Goal: Task Accomplishment & Management: Complete application form

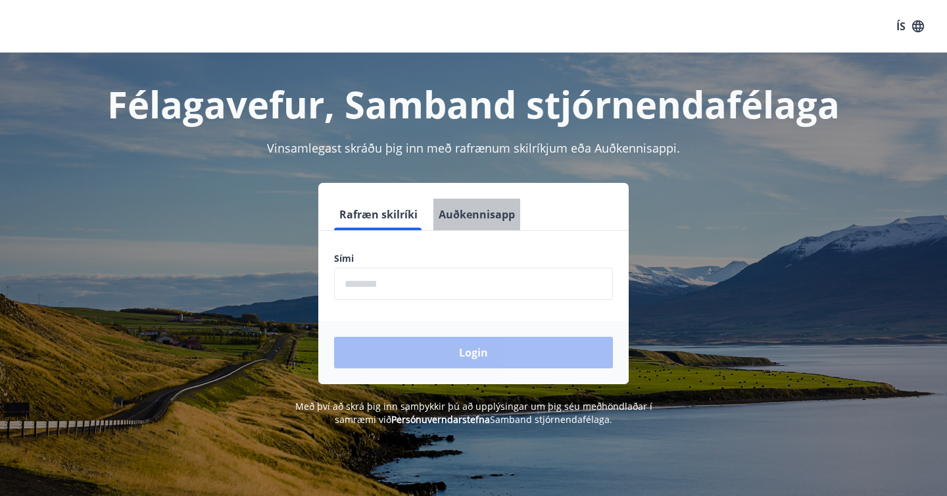
click at [465, 218] on button "Auðkennisapp" at bounding box center [476, 215] width 87 height 32
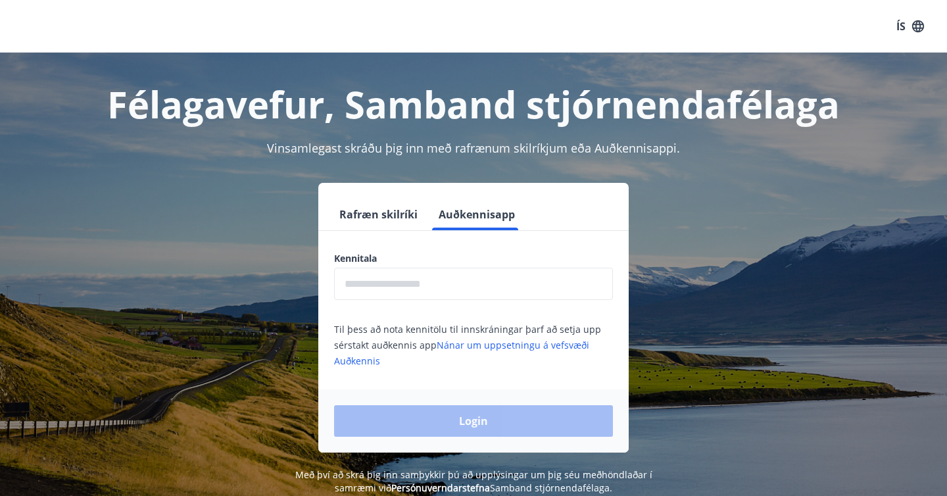
click at [440, 289] on input "text" at bounding box center [473, 284] width 279 height 32
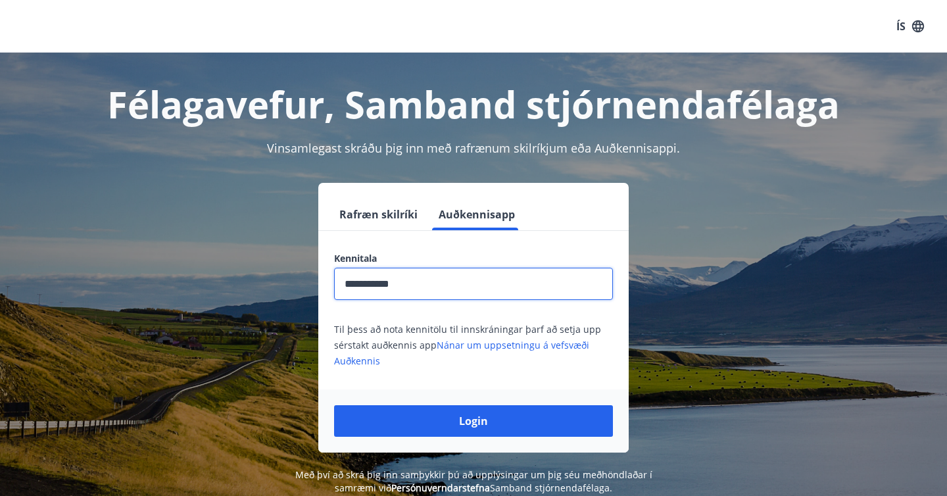
type input "**********"
click at [334, 405] on button "Login" at bounding box center [473, 421] width 279 height 32
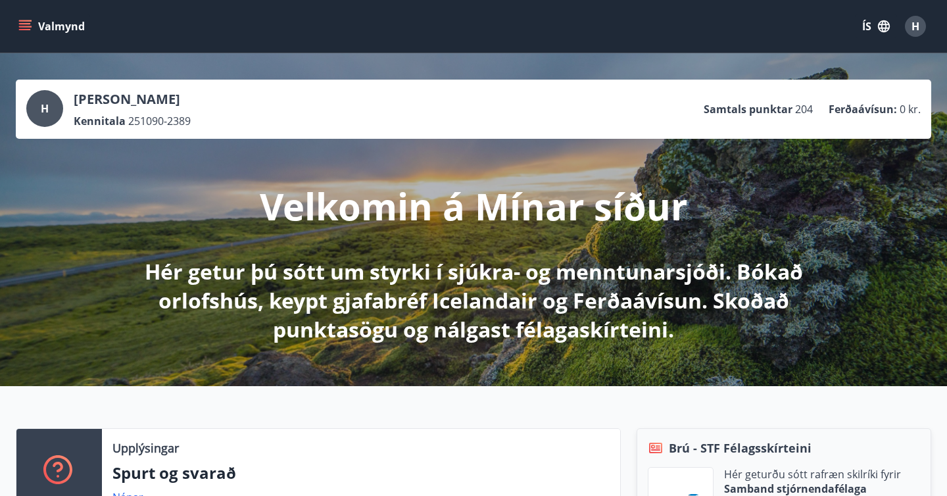
click at [54, 37] on div "Valmynd ÍS H" at bounding box center [473, 27] width 915 height 32
click at [30, 26] on icon "menu" at bounding box center [26, 26] width 14 height 1
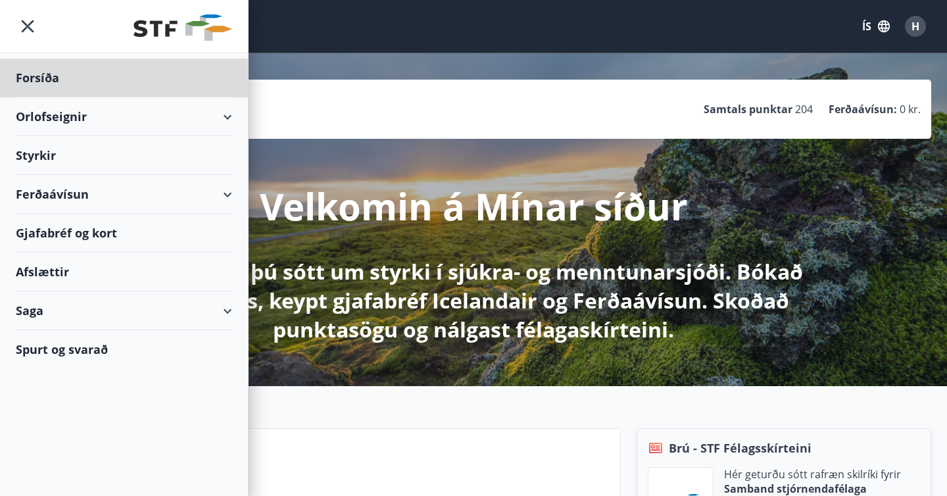
click at [174, 142] on div "Styrkir" at bounding box center [124, 155] width 216 height 39
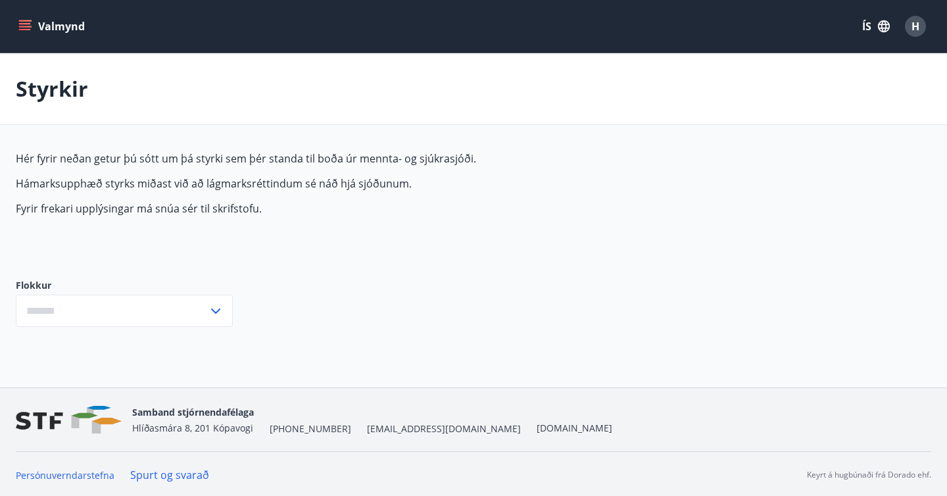
type input "***"
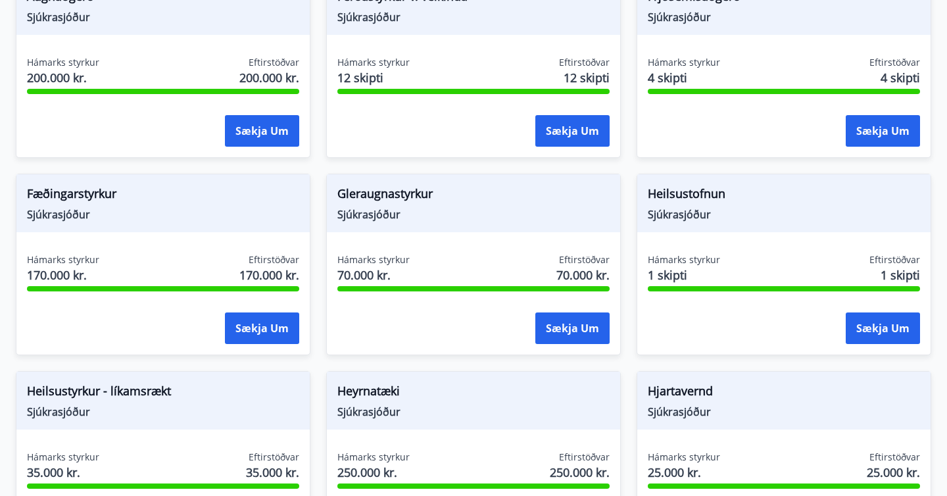
scroll to position [262, 0]
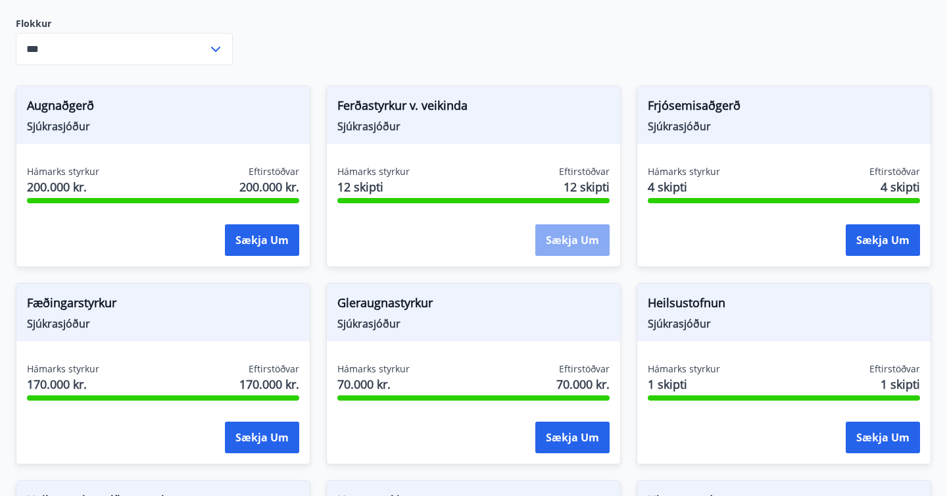
click at [558, 239] on button "Sækja um" at bounding box center [572, 240] width 74 height 32
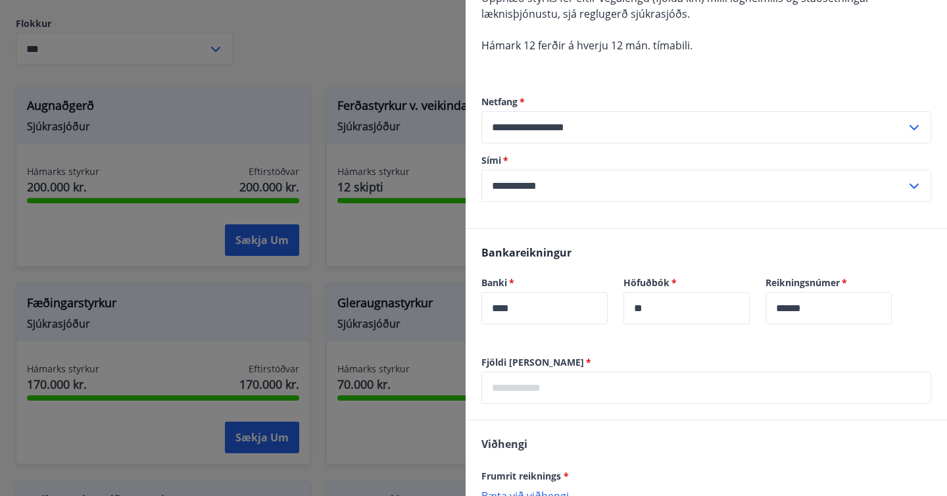
scroll to position [404, 0]
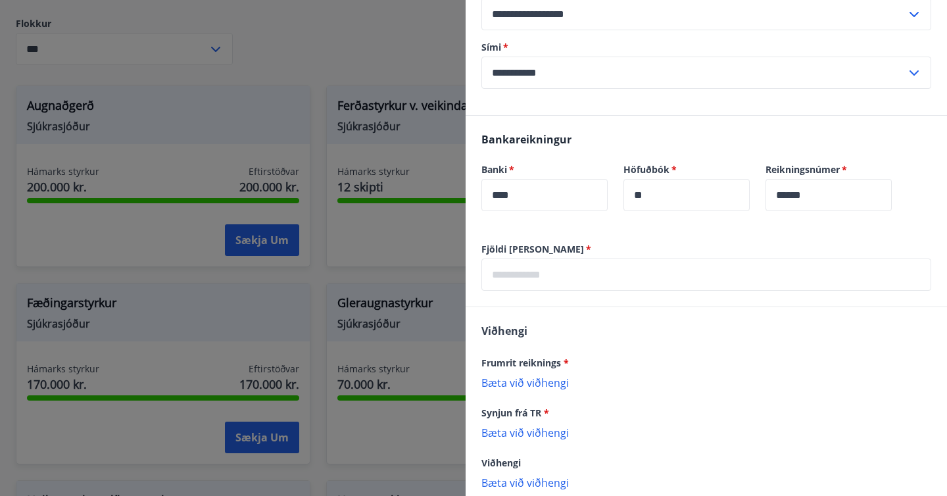
click at [400, 300] on div at bounding box center [473, 248] width 947 height 496
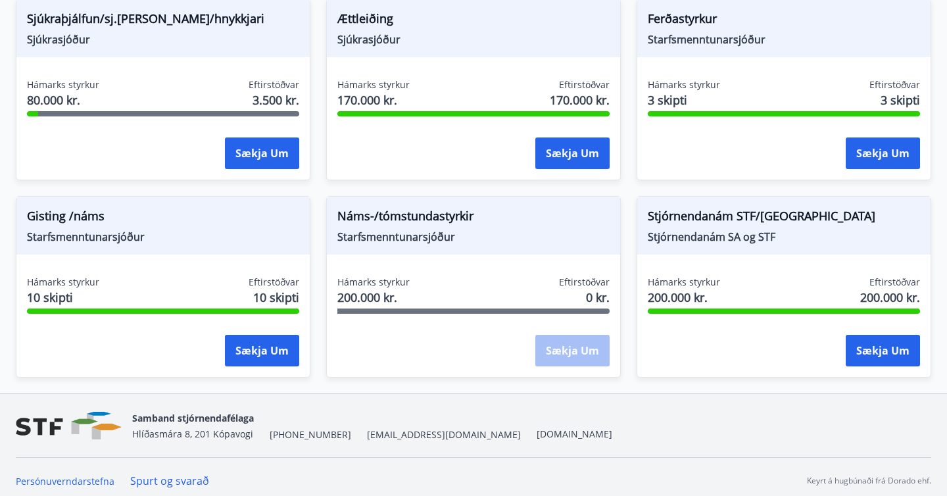
scroll to position [1145, 0]
